Goal: Find specific page/section: Find specific page/section

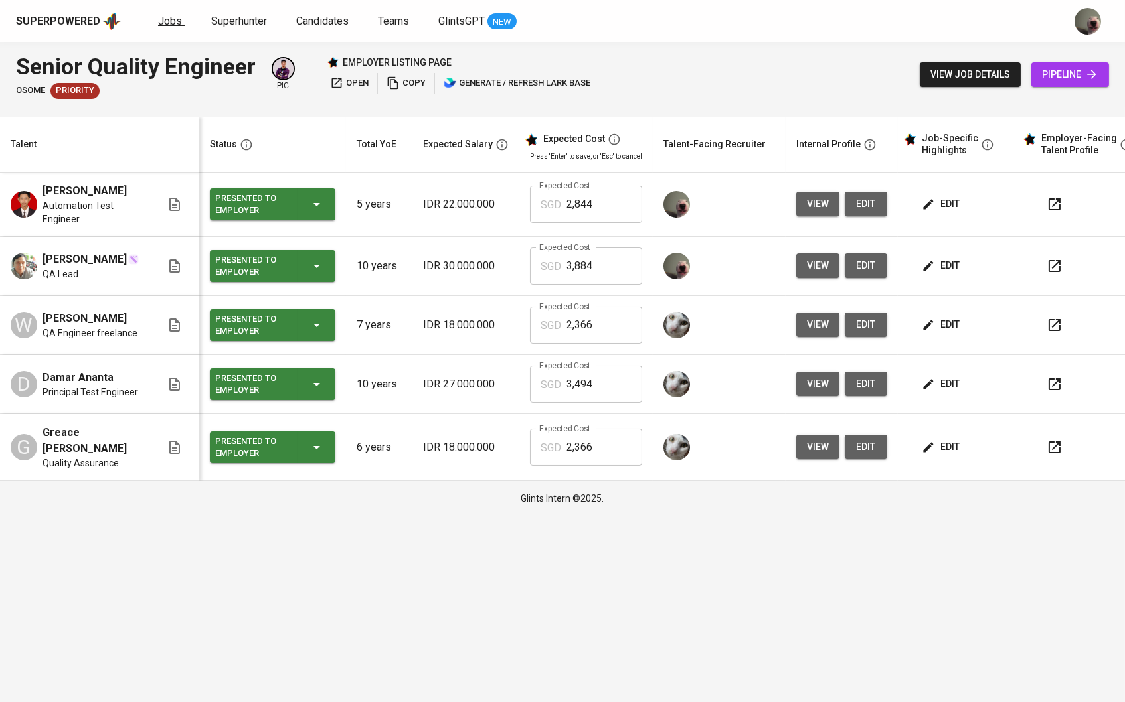
click at [171, 17] on span "Jobs" at bounding box center [170, 21] width 24 height 13
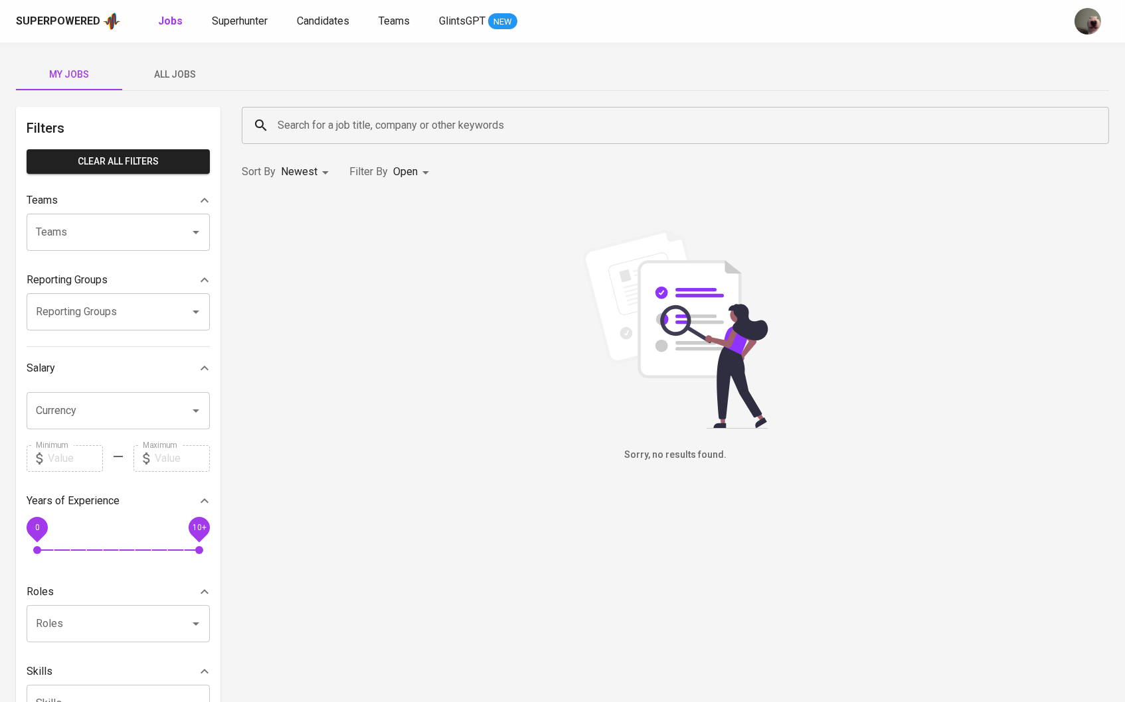
click at [183, 64] on button "All Jobs" at bounding box center [175, 74] width 106 height 32
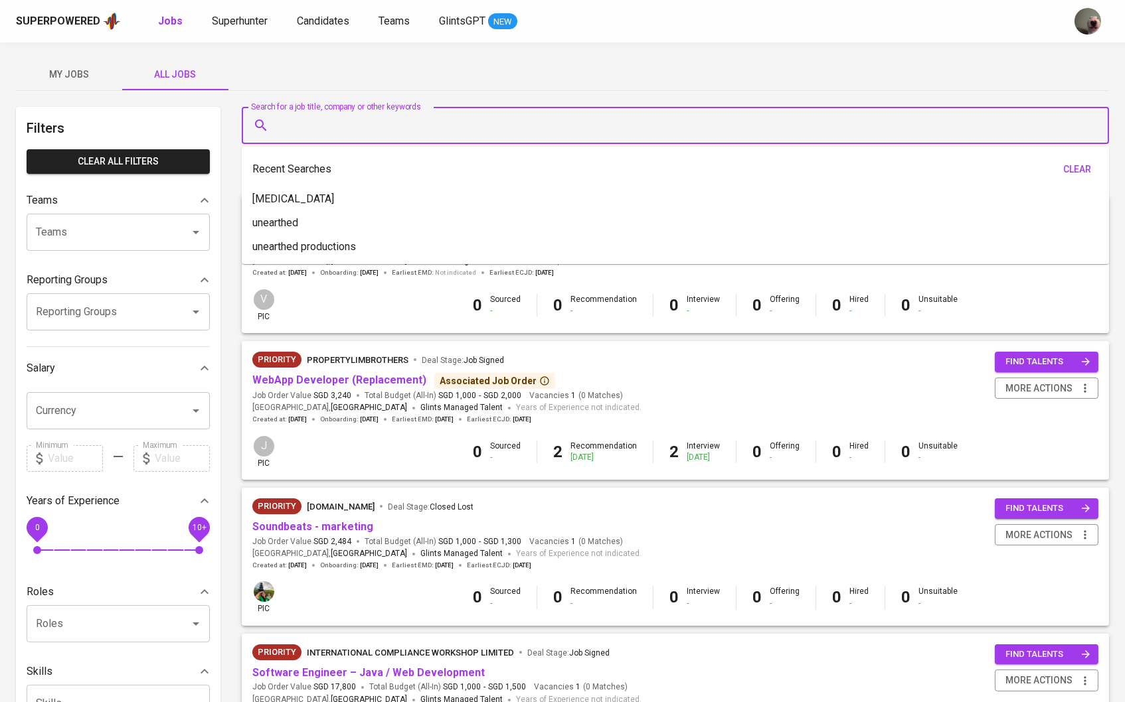
click at [331, 136] on input "Search for a job title, company or other keywords" at bounding box center [678, 125] width 809 height 25
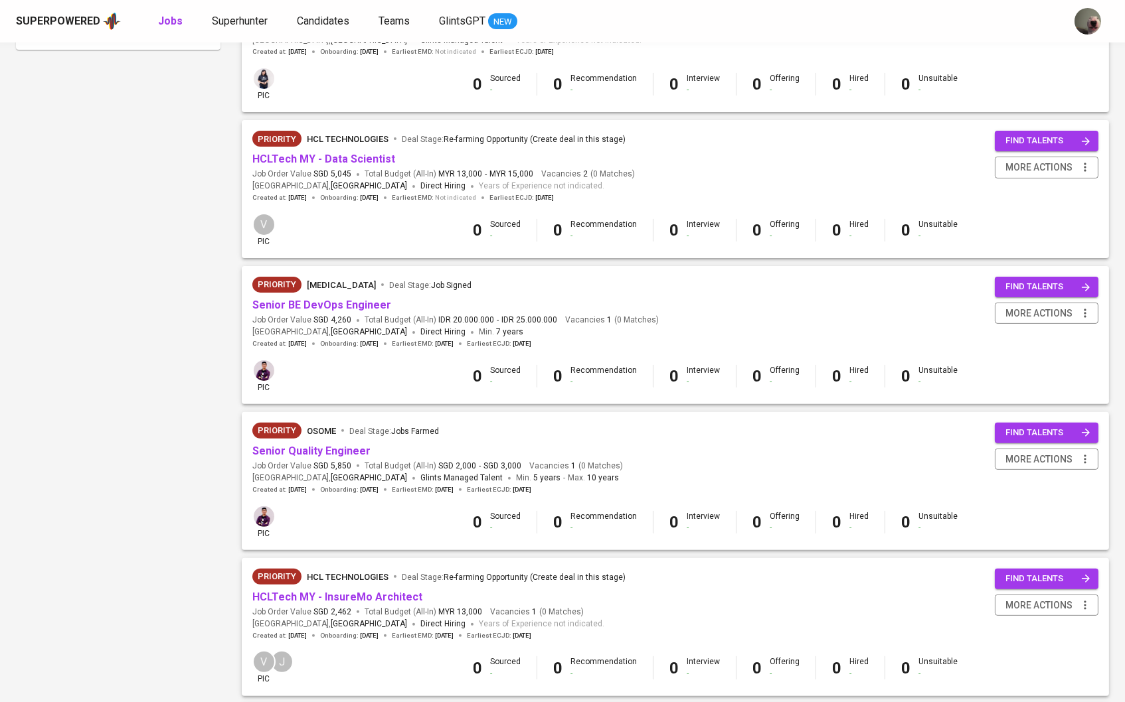
scroll to position [816, 0]
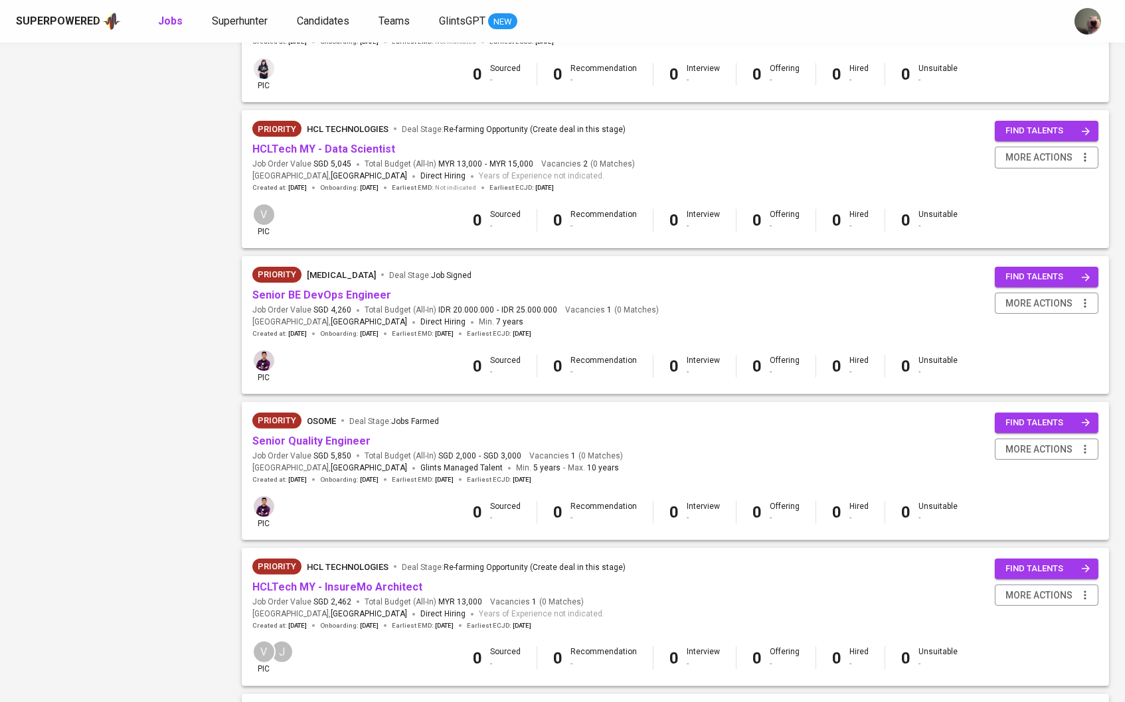
click at [309, 436] on span "Senior Quality Engineer" at bounding box center [311, 441] width 118 height 15
click at [312, 435] on link "Senior Quality Engineer" at bounding box center [311, 441] width 118 height 13
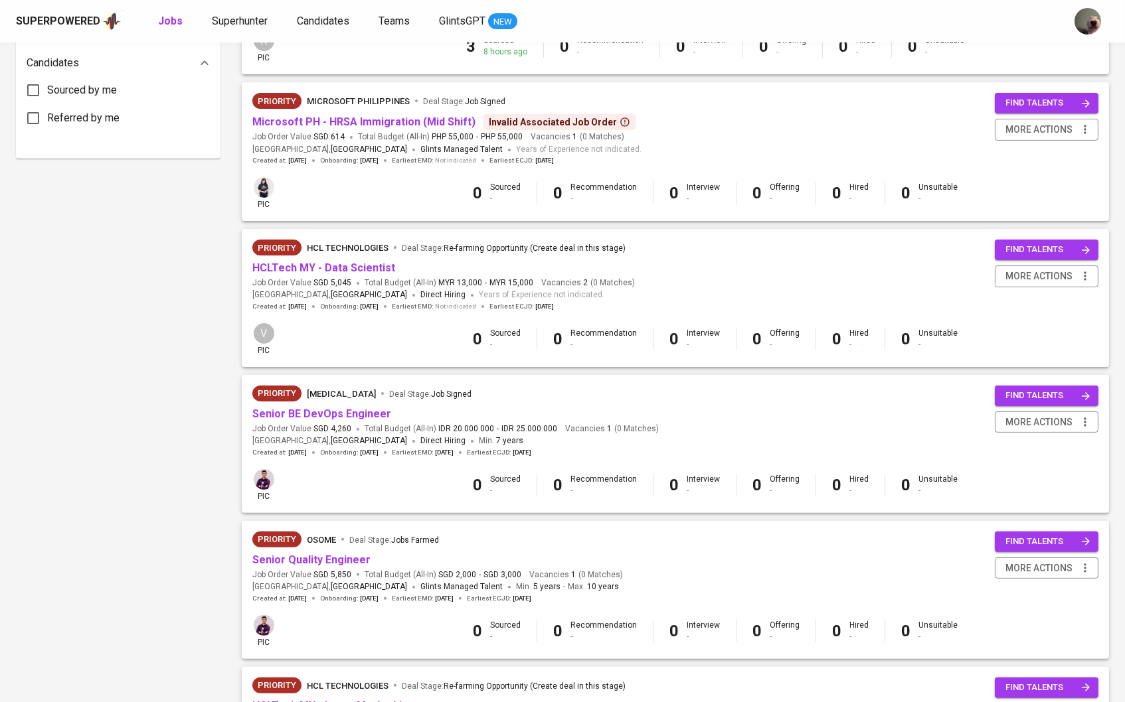
scroll to position [698, 0]
click at [347, 407] on link "Senior BE DevOps Engineer" at bounding box center [321, 413] width 139 height 13
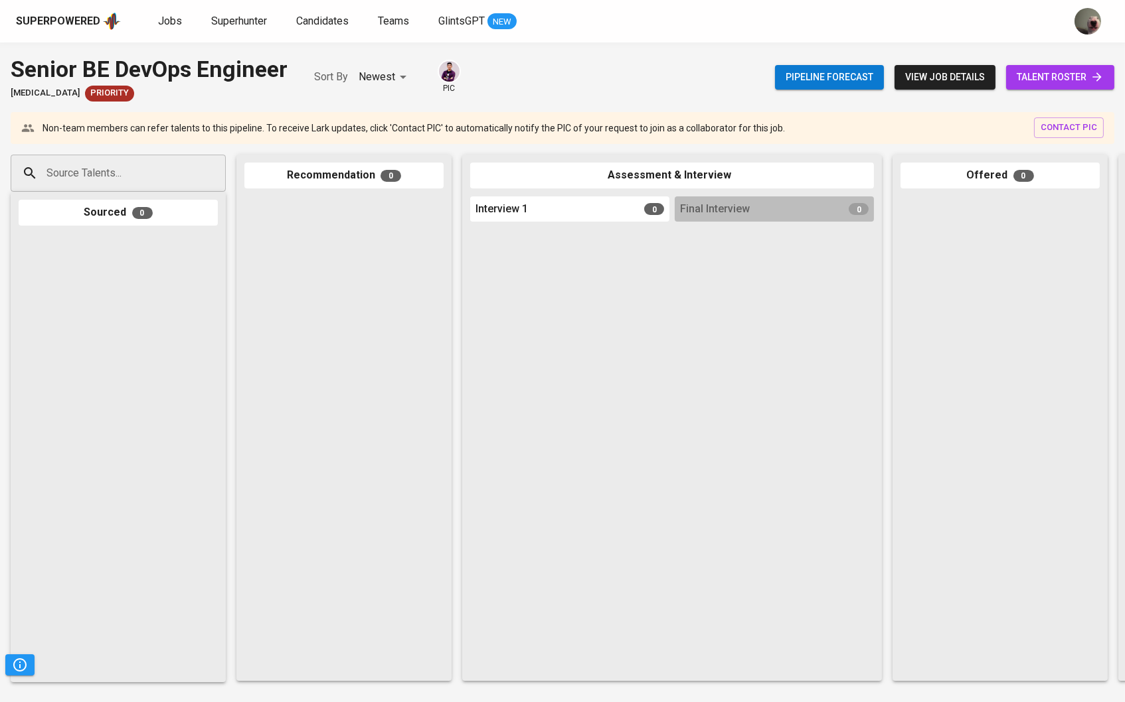
click at [1055, 67] on link "talent roster" at bounding box center [1060, 77] width 108 height 25
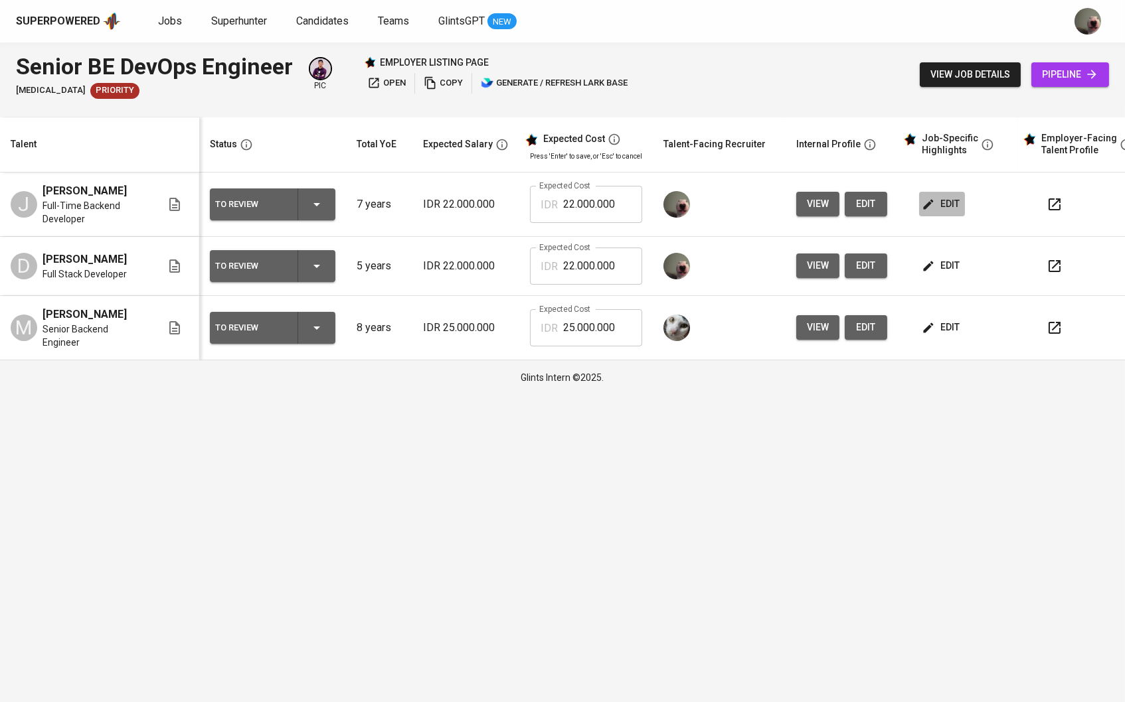
click at [959, 210] on span "edit" at bounding box center [941, 204] width 35 height 17
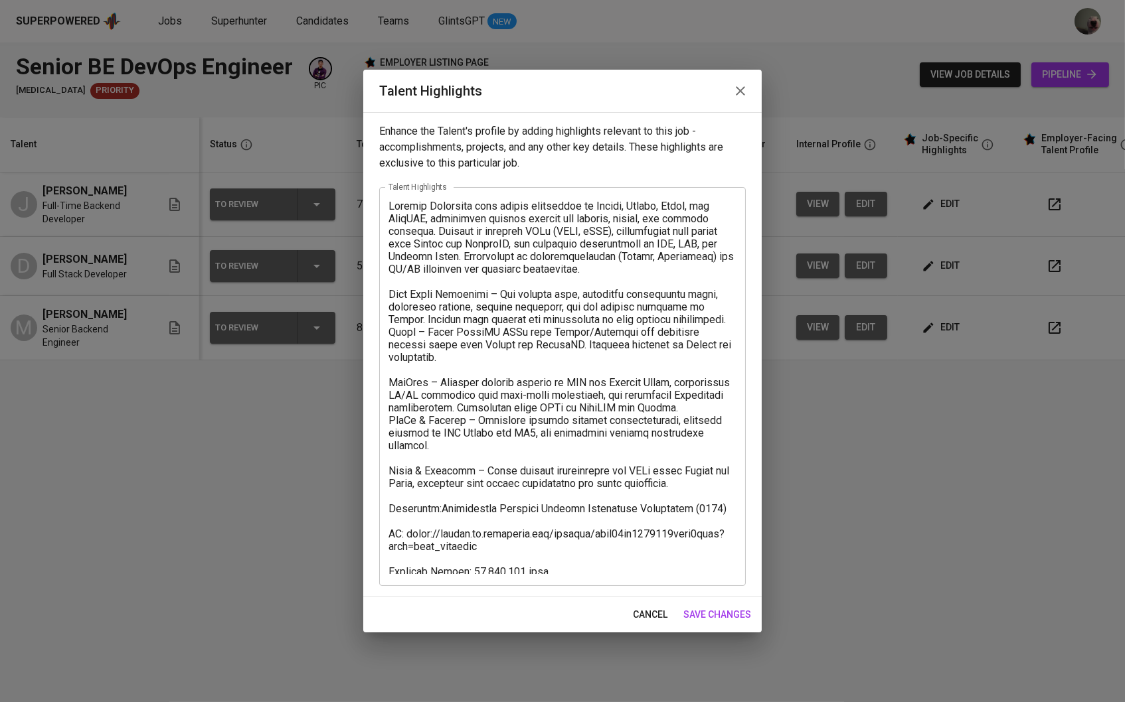
click at [740, 96] on icon "button" at bounding box center [740, 91] width 16 height 16
